Goal: Task Accomplishment & Management: Manage account settings

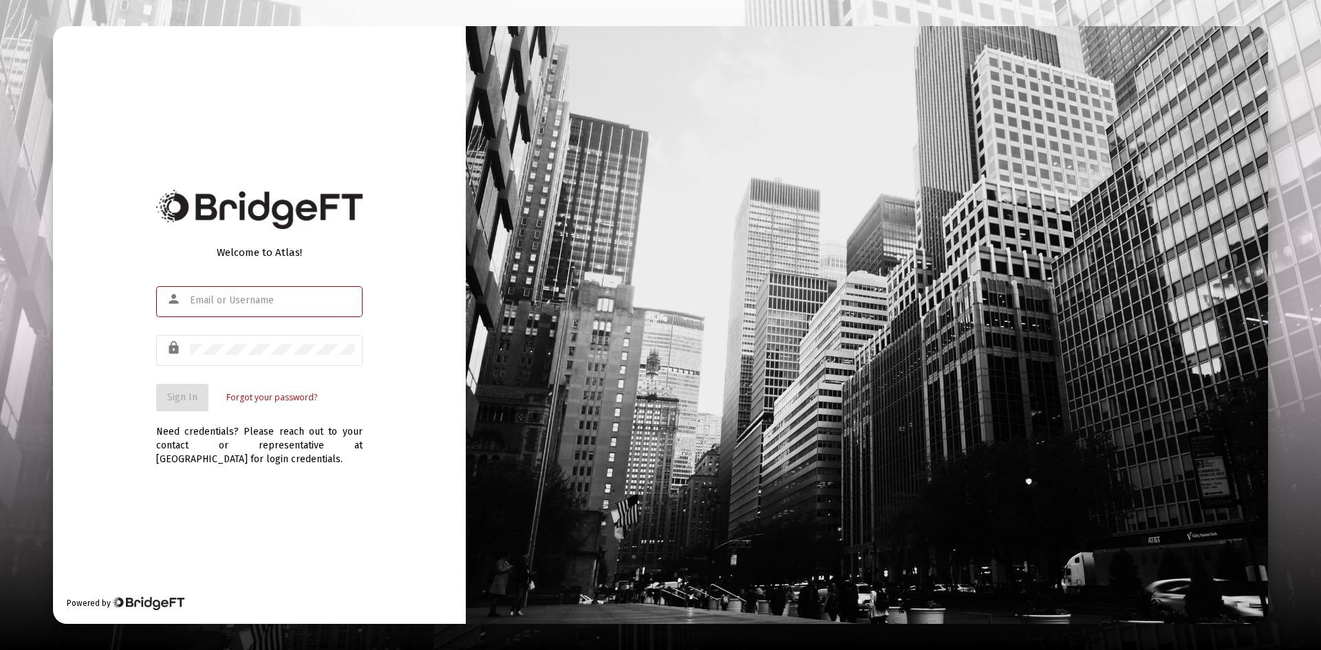
click at [277, 301] on input "text" at bounding box center [272, 300] width 165 height 11
click at [245, 301] on input "text" at bounding box center [272, 300] width 165 height 11
click at [218, 296] on input "text" at bounding box center [272, 300] width 165 height 11
click at [183, 345] on mat-icon "lock" at bounding box center [175, 348] width 17 height 17
click at [194, 314] on div at bounding box center [272, 301] width 165 height 34
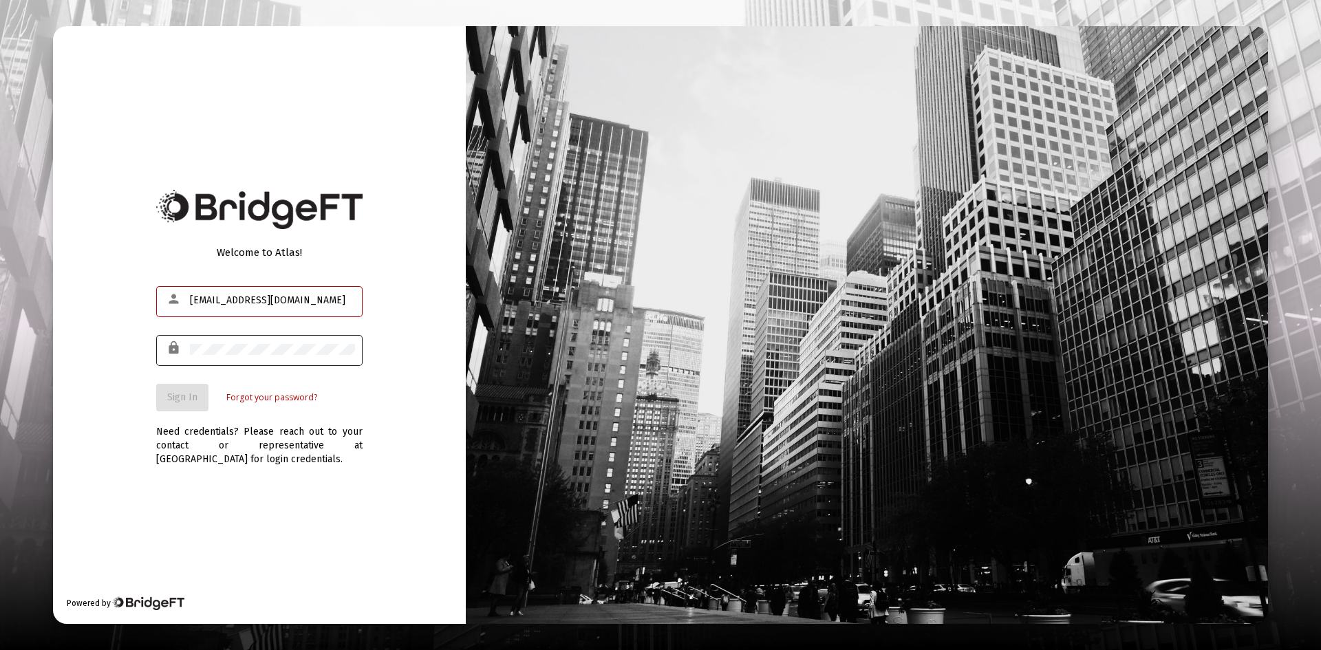
type input "Harrisopeace@gmail.com"
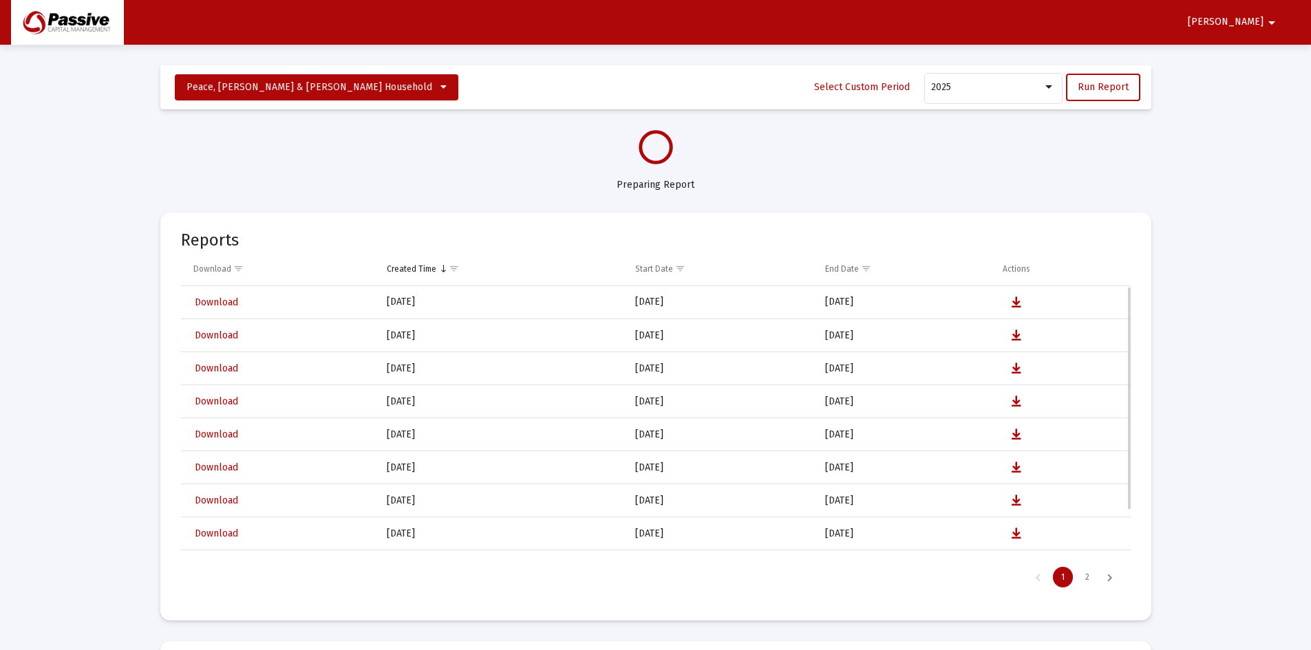
select select "View all"
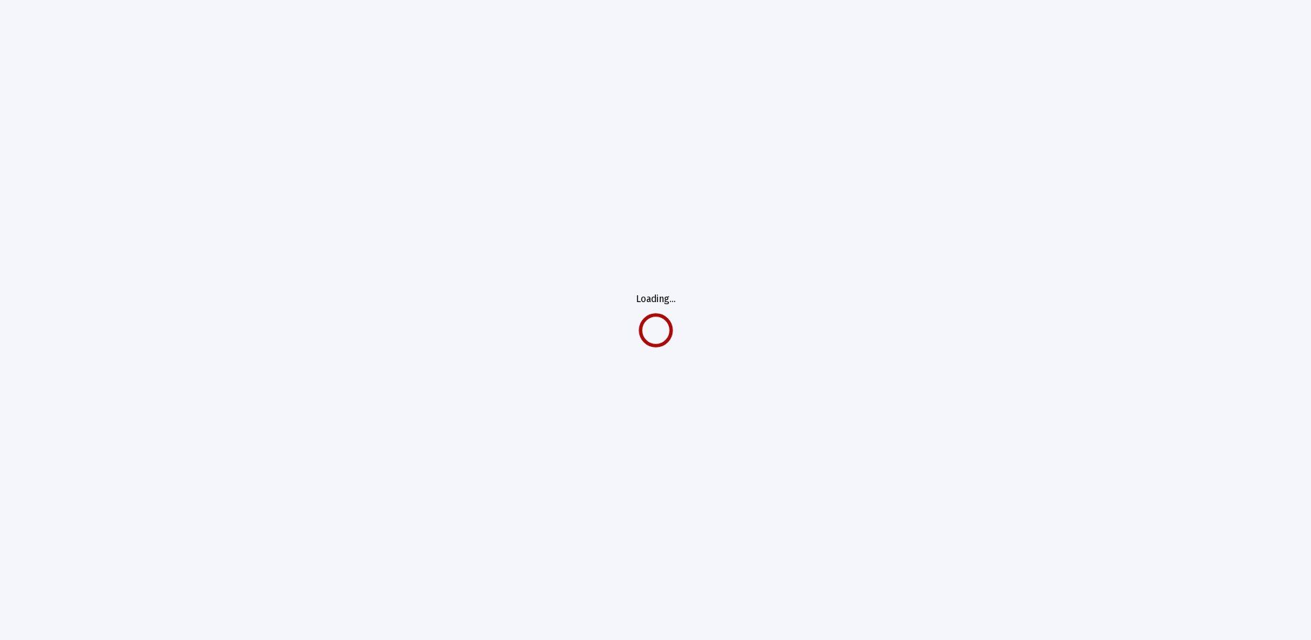
select select "View all"
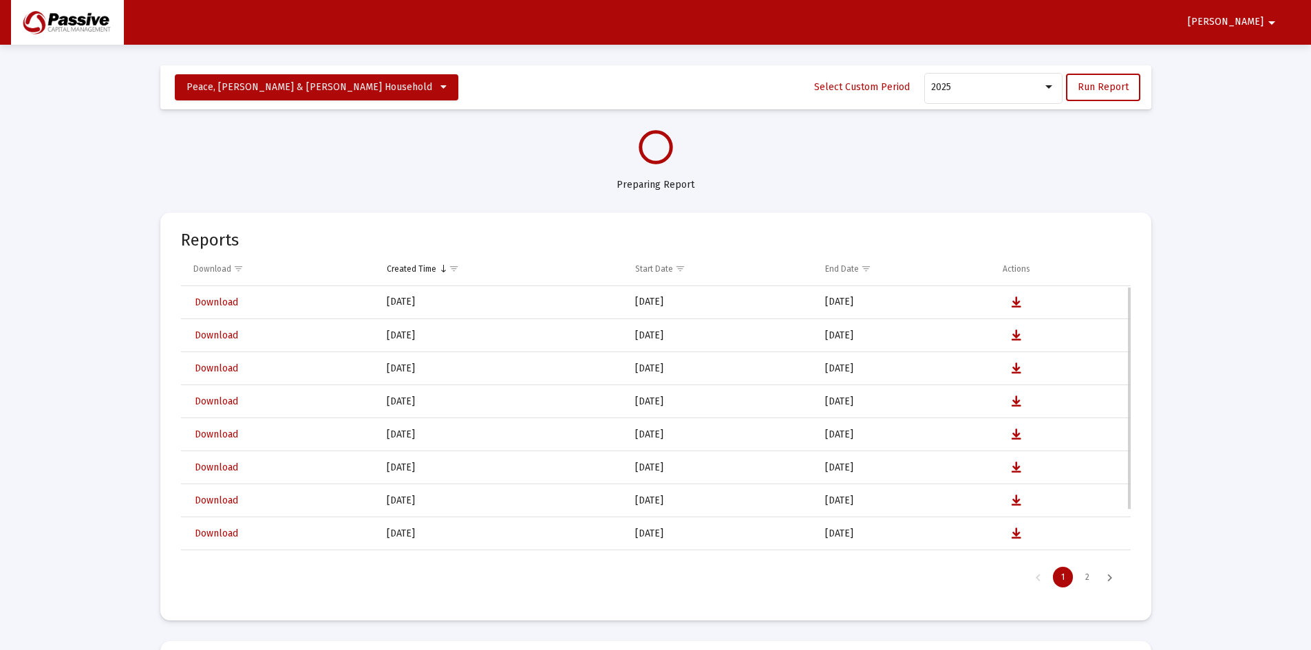
select select "View all"
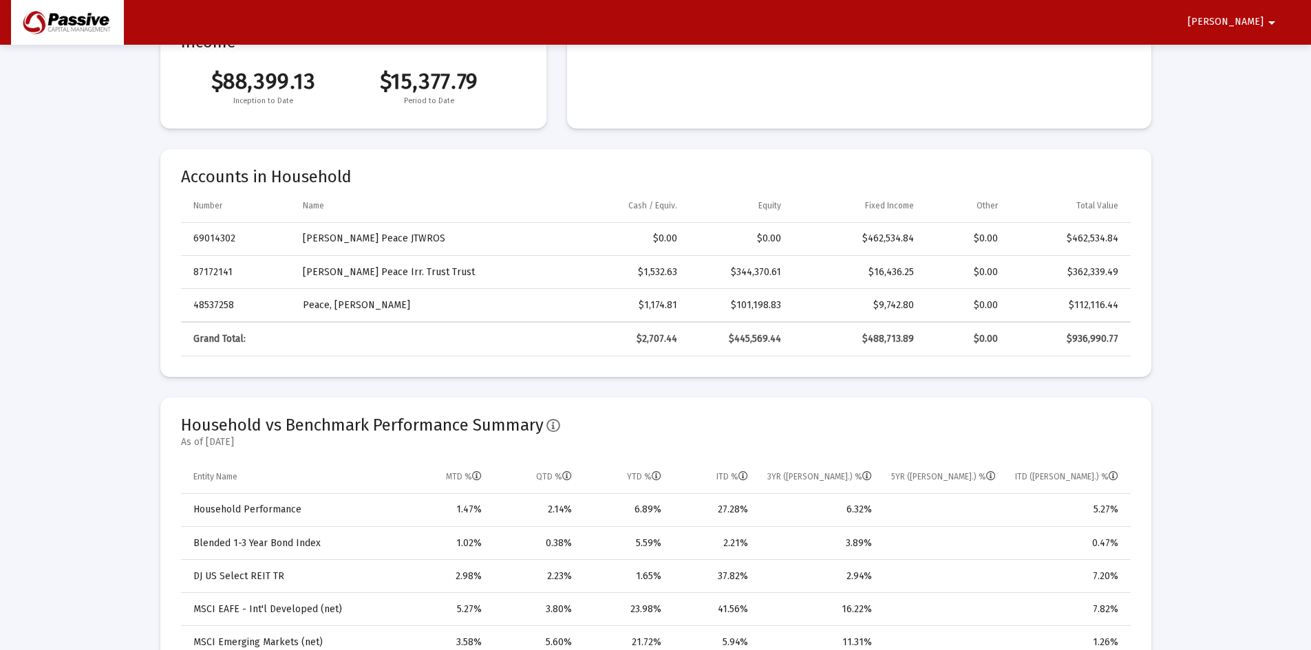
scroll to position [206, 0]
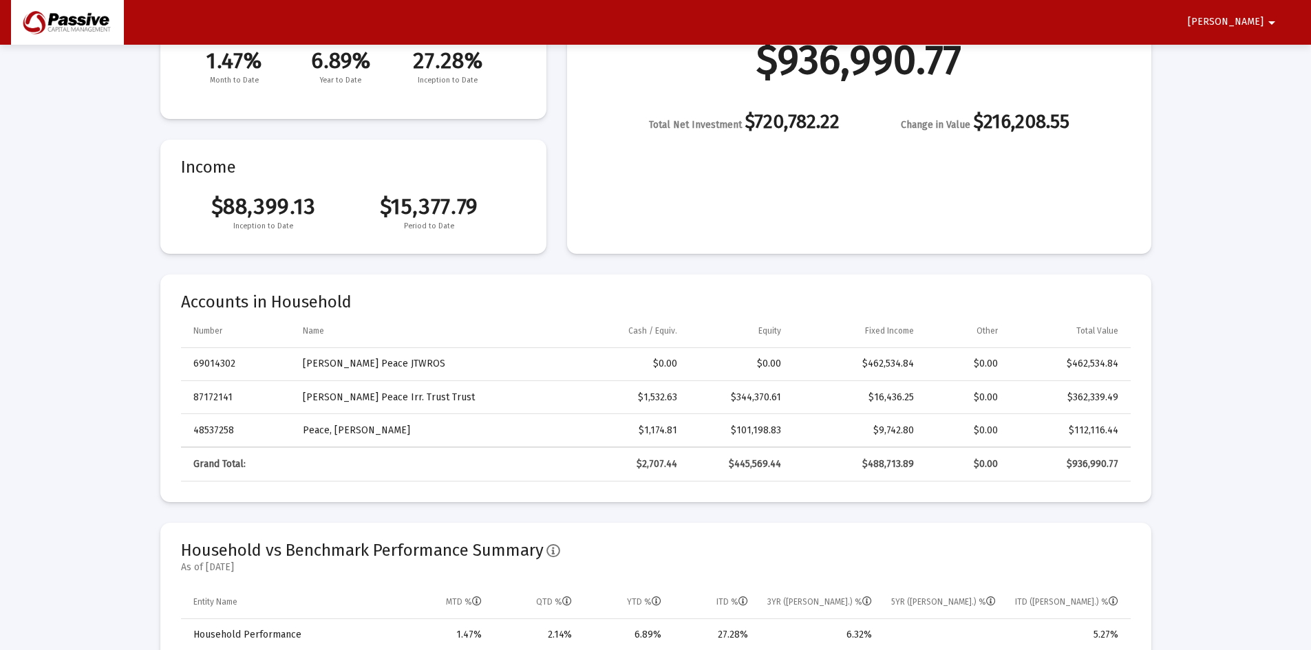
click at [899, 358] on div "$462,534.84" at bounding box center [857, 364] width 114 height 14
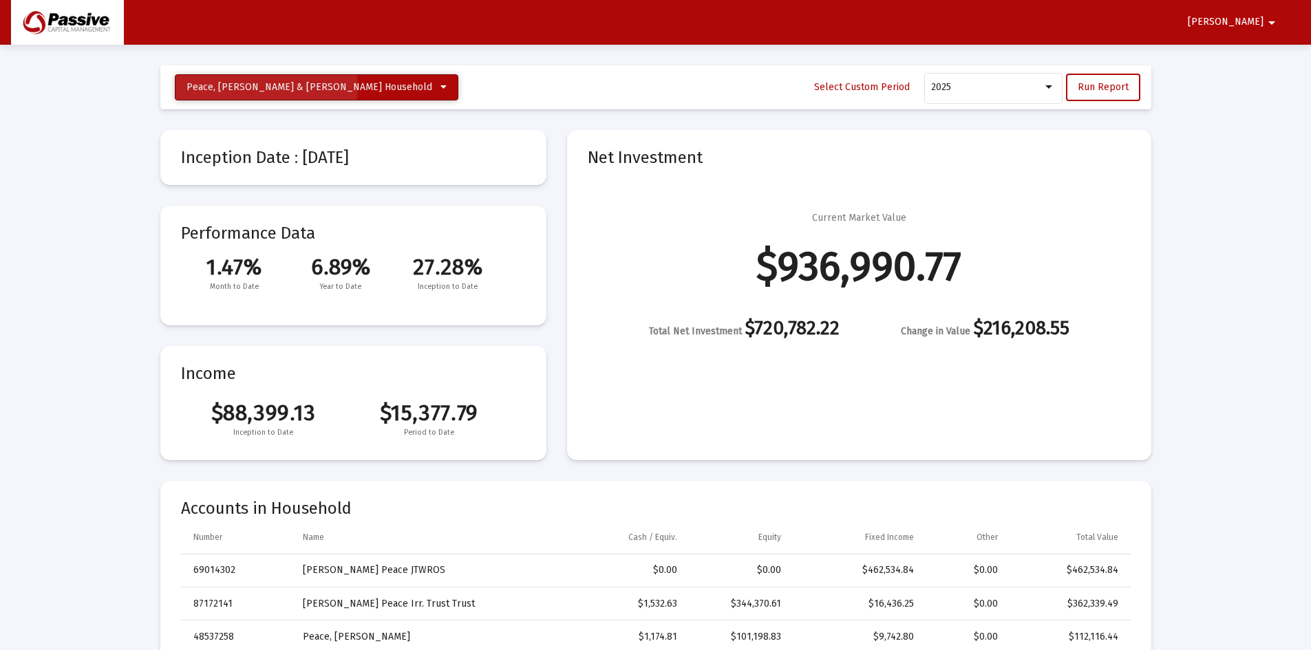
click at [261, 85] on span "Peace, [PERSON_NAME] & [PERSON_NAME] Household" at bounding box center [309, 87] width 246 height 12
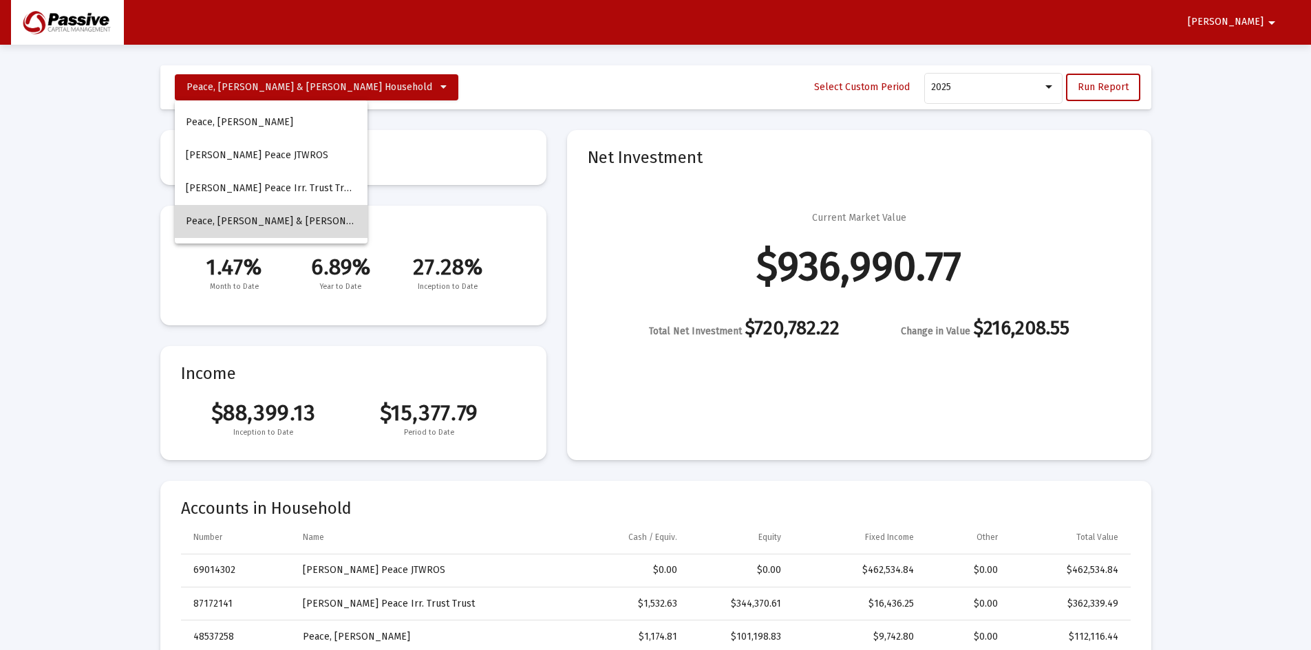
click at [278, 211] on button "Peace, [PERSON_NAME] & [PERSON_NAME] Household" at bounding box center [271, 221] width 193 height 33
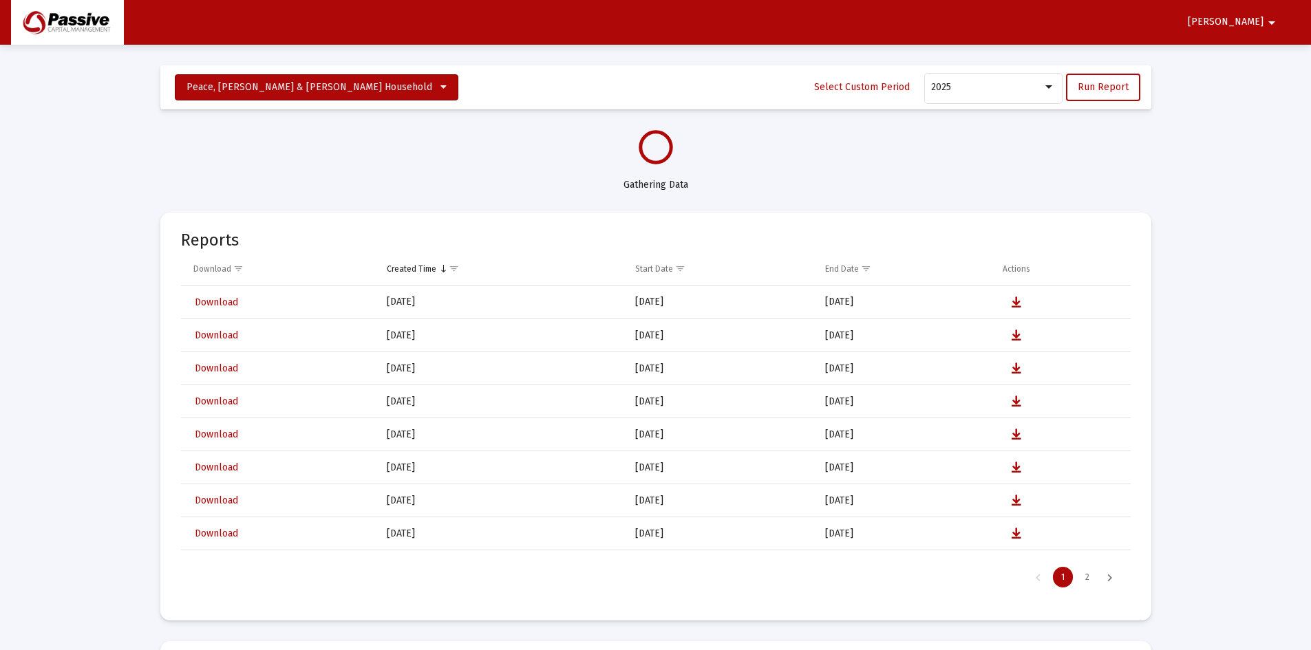
select select "View all"
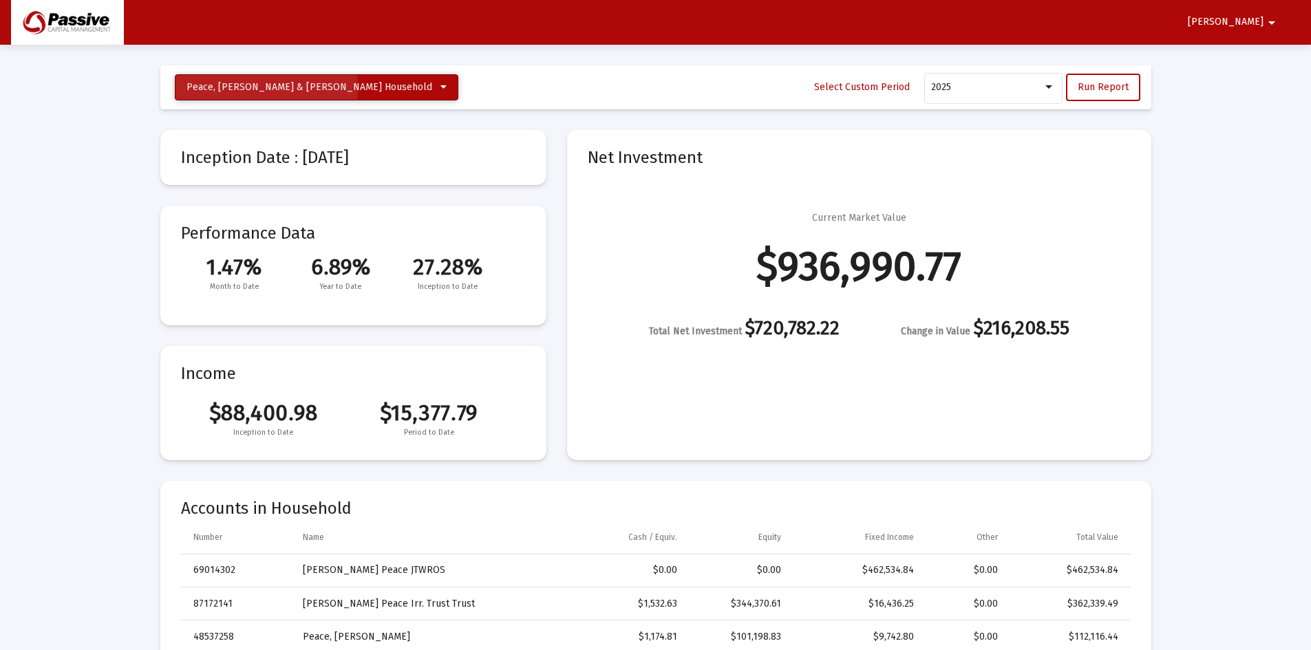
click at [215, 87] on span "Peace, [PERSON_NAME] & [PERSON_NAME] Household" at bounding box center [309, 87] width 246 height 12
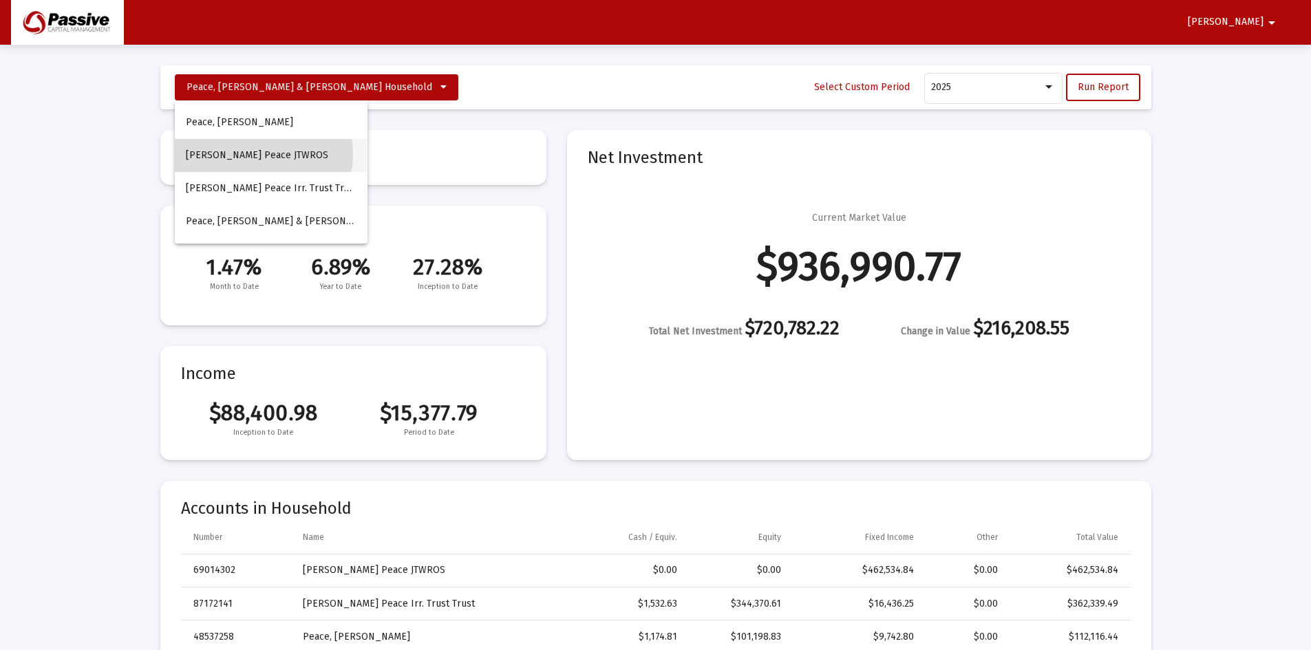
click at [240, 154] on button "[PERSON_NAME] Peace JTWROS" at bounding box center [271, 155] width 193 height 33
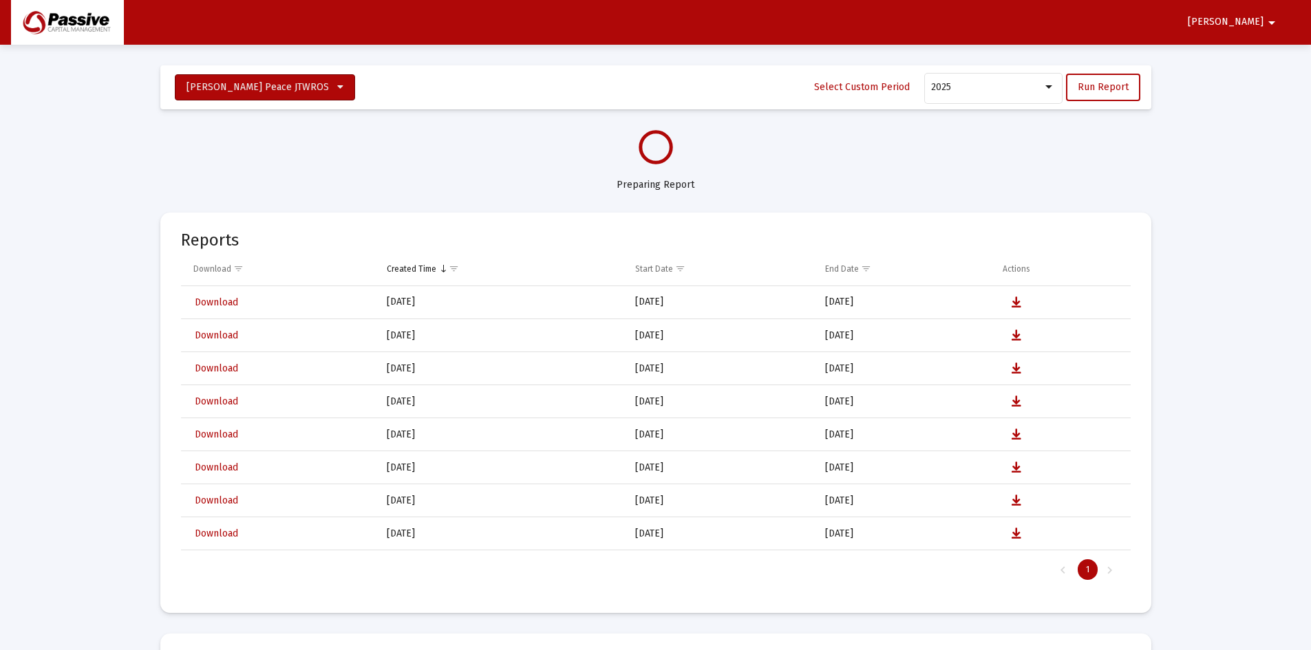
select select "View all"
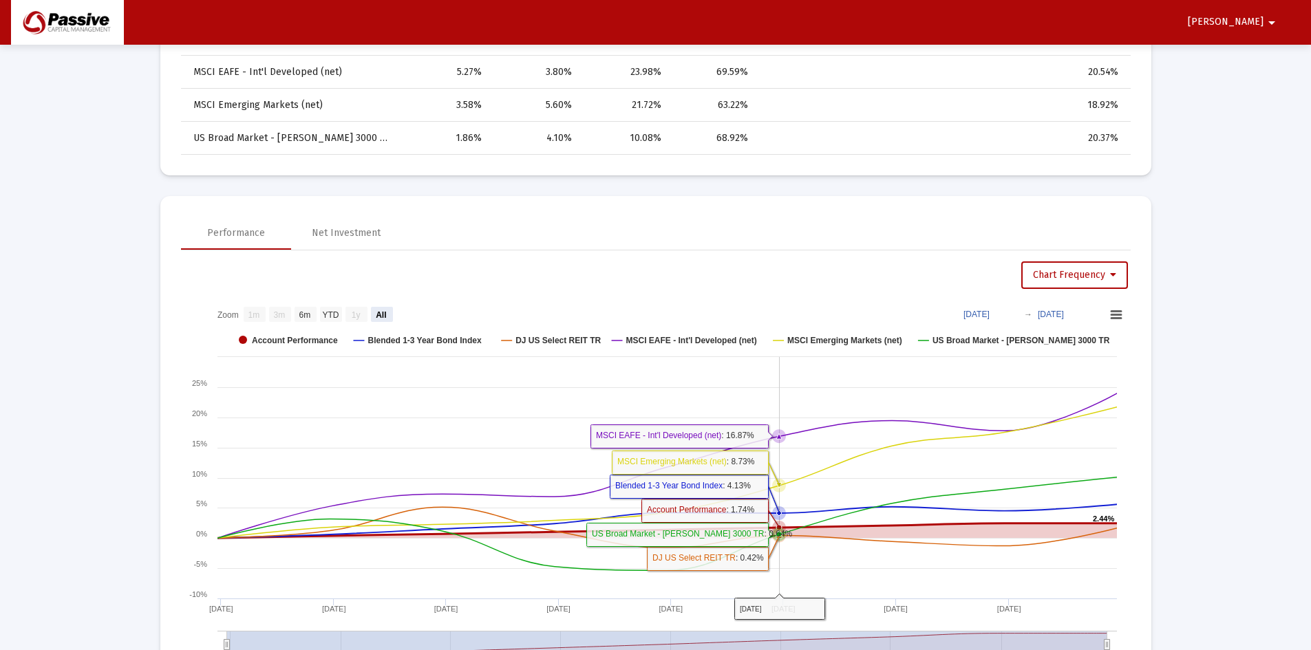
scroll to position [619, 0]
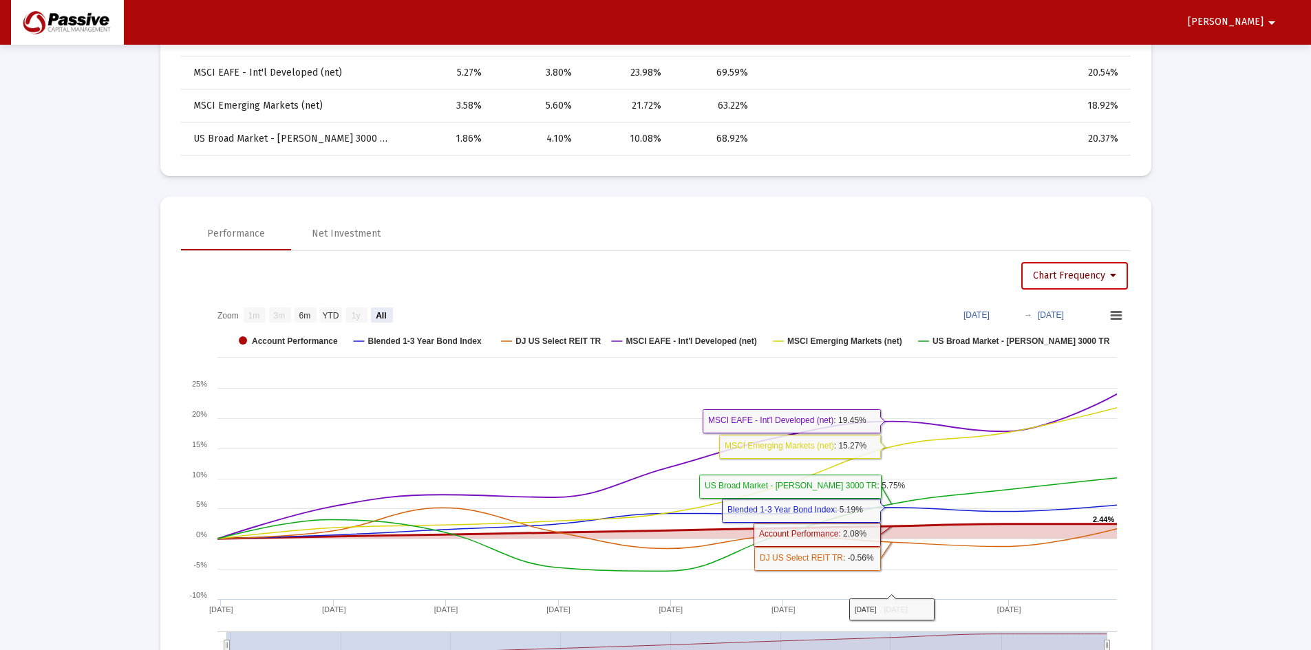
click at [1102, 276] on span "Chart Frequency" at bounding box center [1074, 276] width 83 height 12
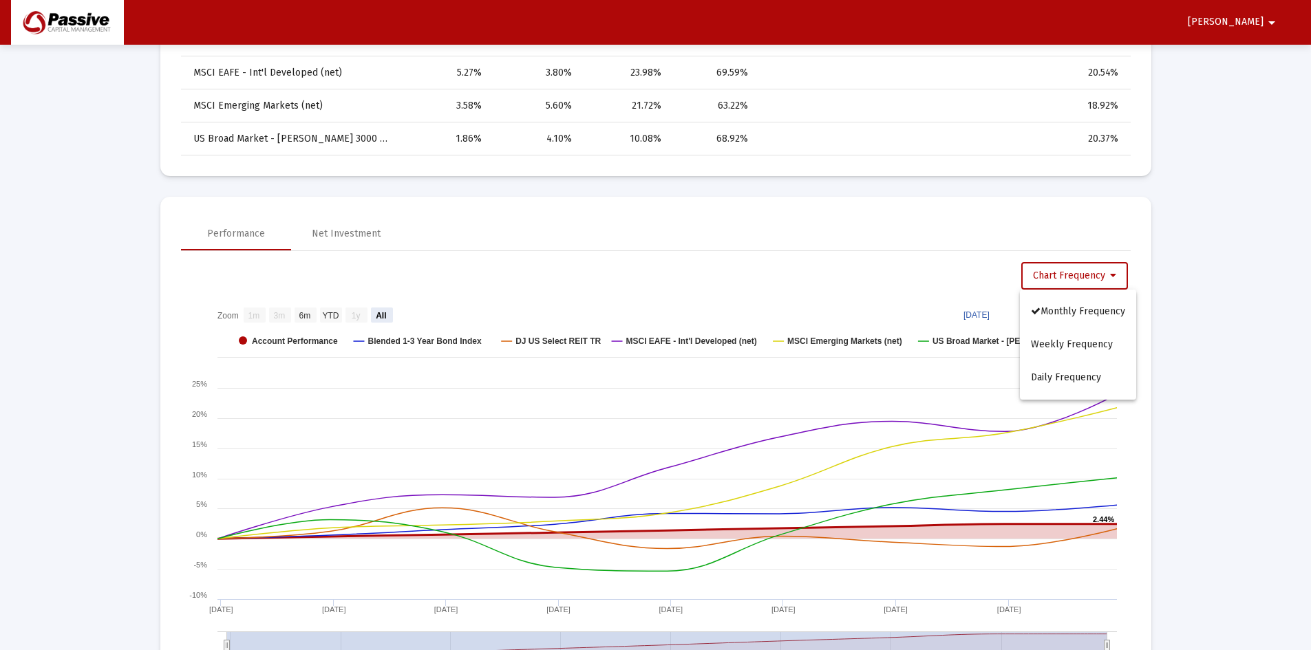
click at [1213, 237] on div at bounding box center [655, 325] width 1311 height 650
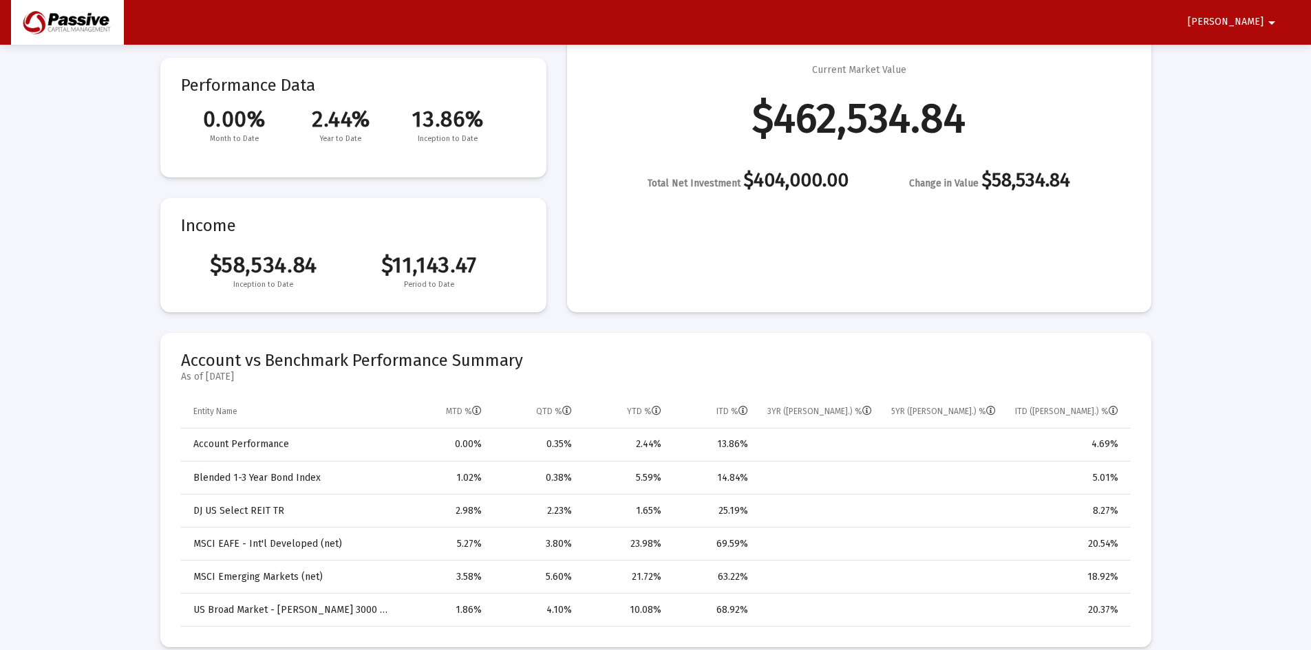
scroll to position [0, 0]
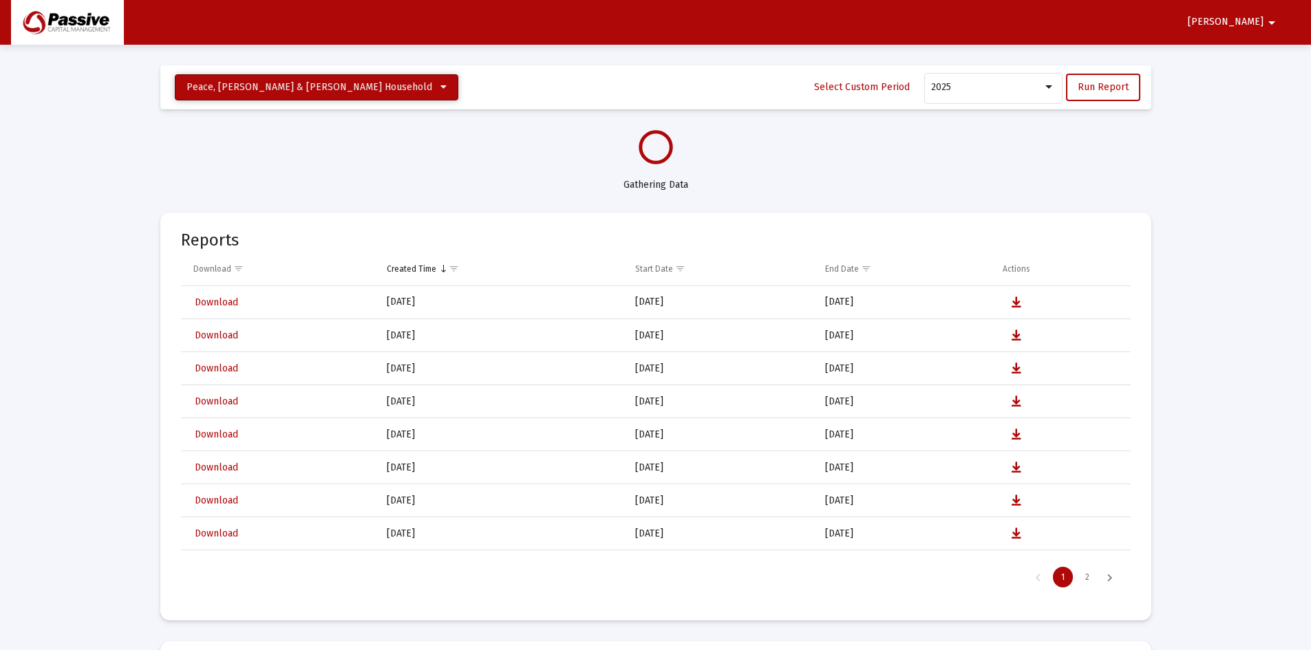
click at [242, 93] on span "Peace, [PERSON_NAME] & [PERSON_NAME] Household" at bounding box center [309, 87] width 246 height 12
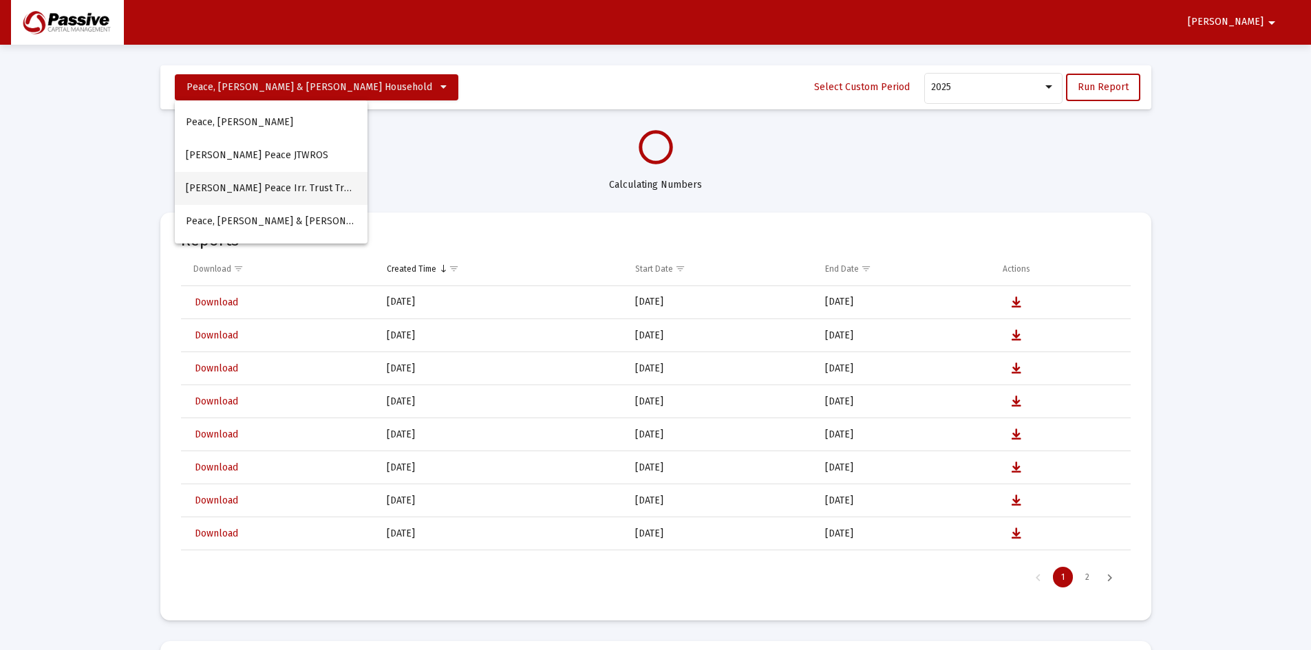
click at [272, 193] on button "[PERSON_NAME] Peace Irr. Trust Trust" at bounding box center [271, 188] width 193 height 33
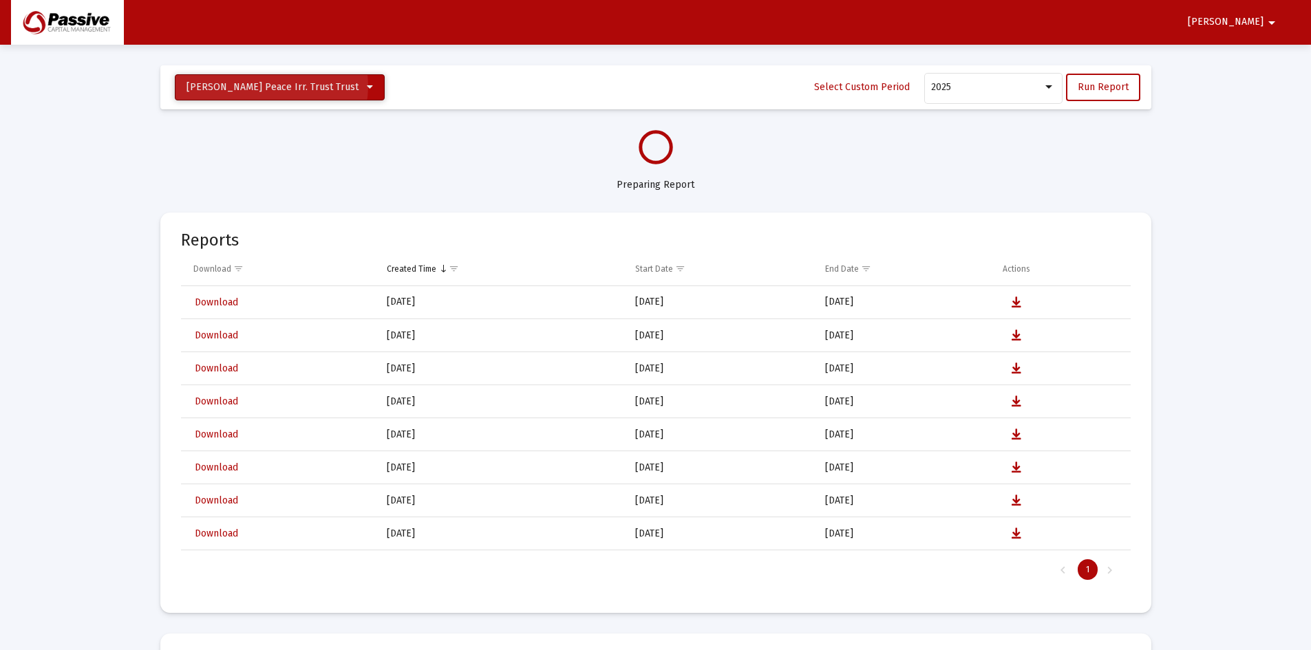
click at [271, 86] on span "[PERSON_NAME] Peace Irr. Trust Trust" at bounding box center [272, 87] width 172 height 12
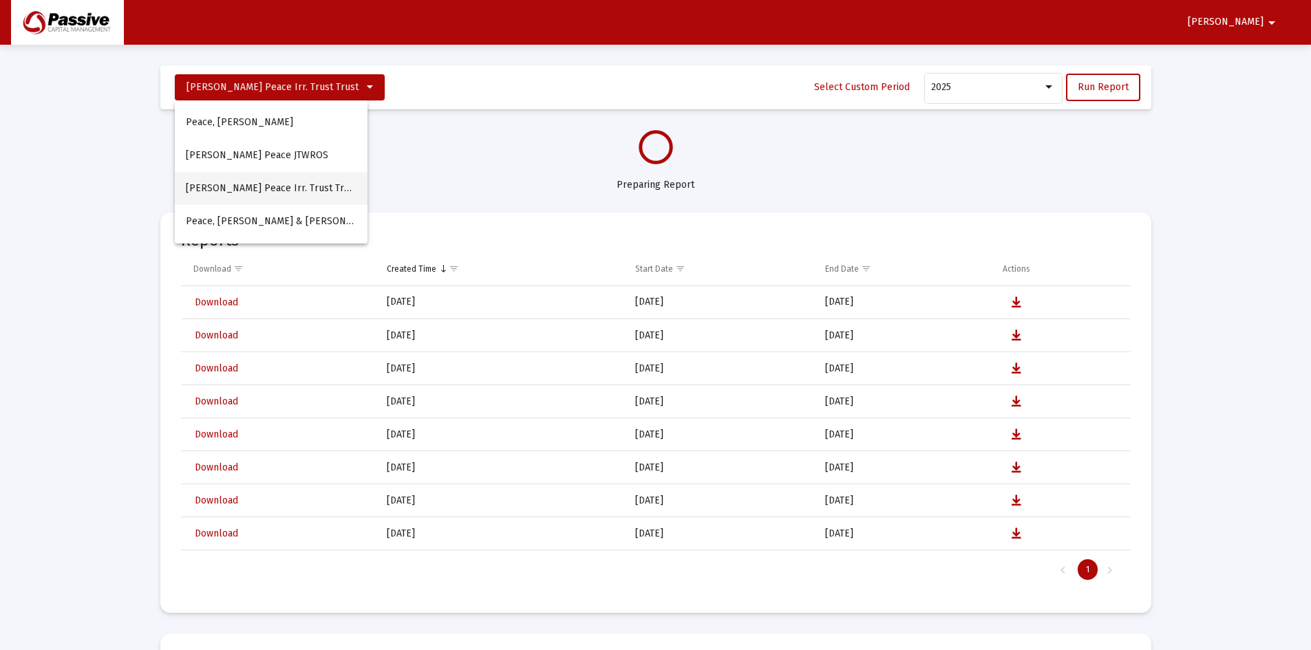
click at [281, 193] on button "[PERSON_NAME] Peace Irr. Trust Trust" at bounding box center [271, 188] width 193 height 33
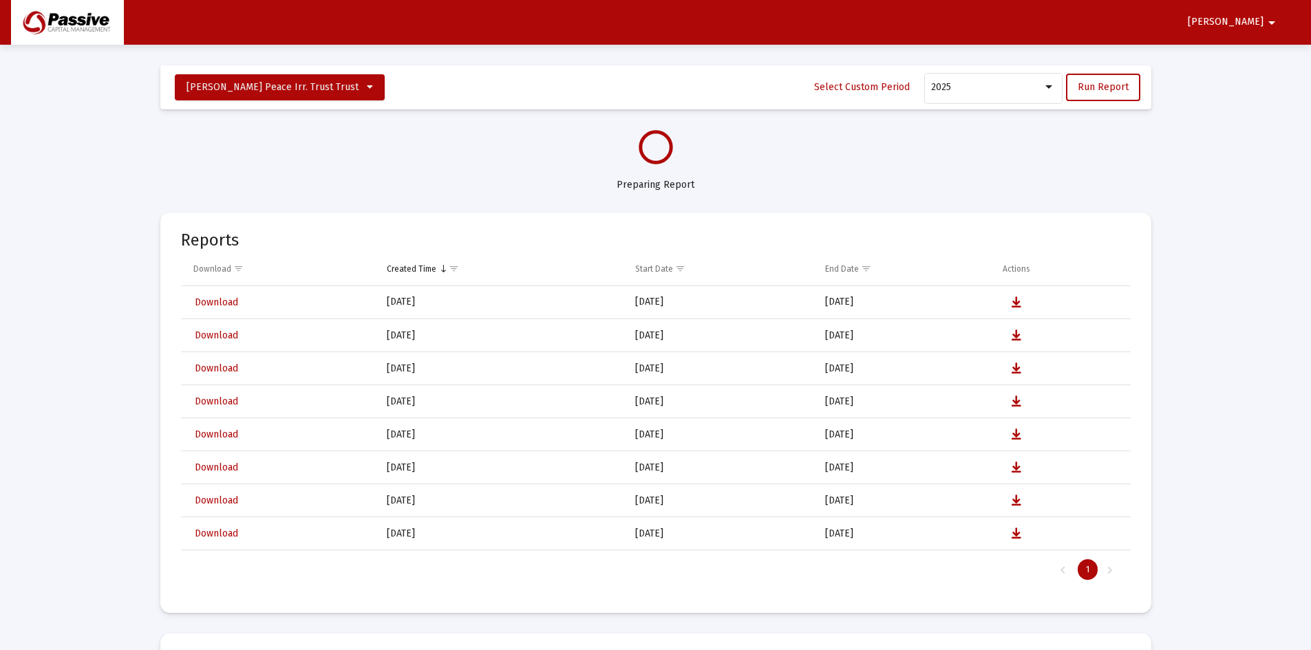
click at [1245, 25] on span "[PERSON_NAME]" at bounding box center [1226, 23] width 76 height 12
click at [1228, 61] on button "Logout" at bounding box center [1259, 58] width 77 height 33
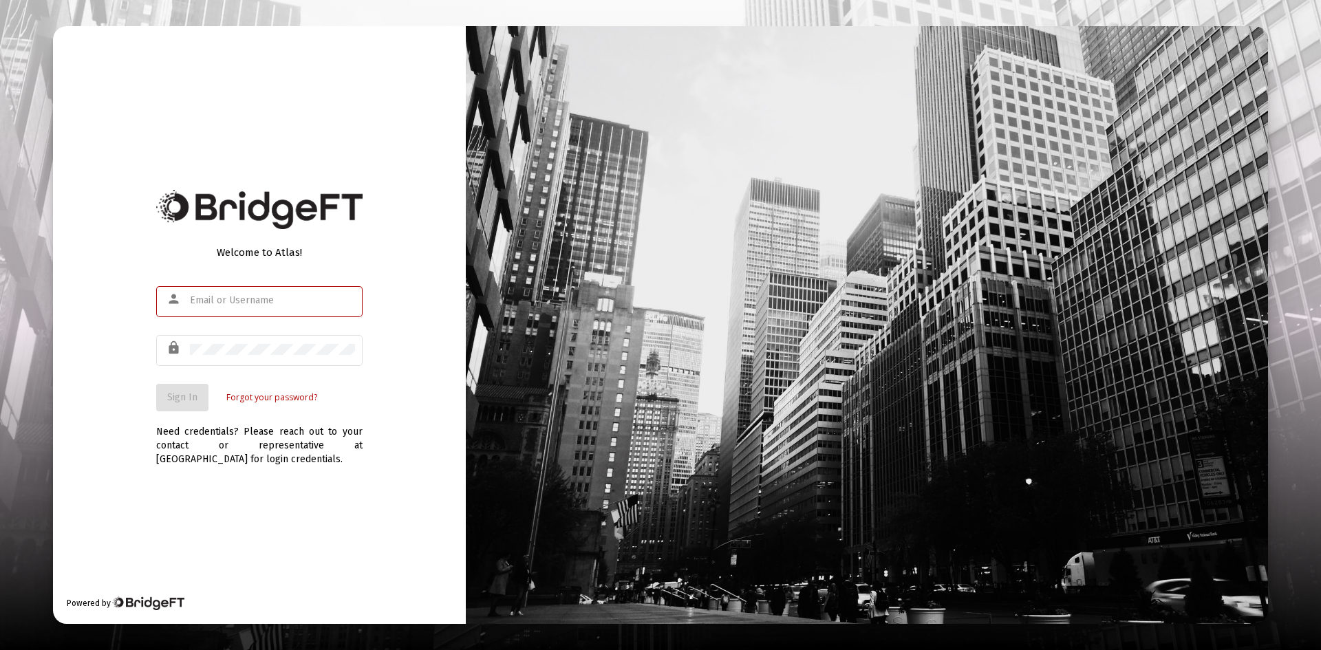
click at [257, 305] on input "text" at bounding box center [272, 300] width 165 height 11
click at [221, 297] on input "text" at bounding box center [272, 300] width 165 height 11
click at [234, 310] on div at bounding box center [272, 301] width 165 height 34
